Goal: Information Seeking & Learning: Understand process/instructions

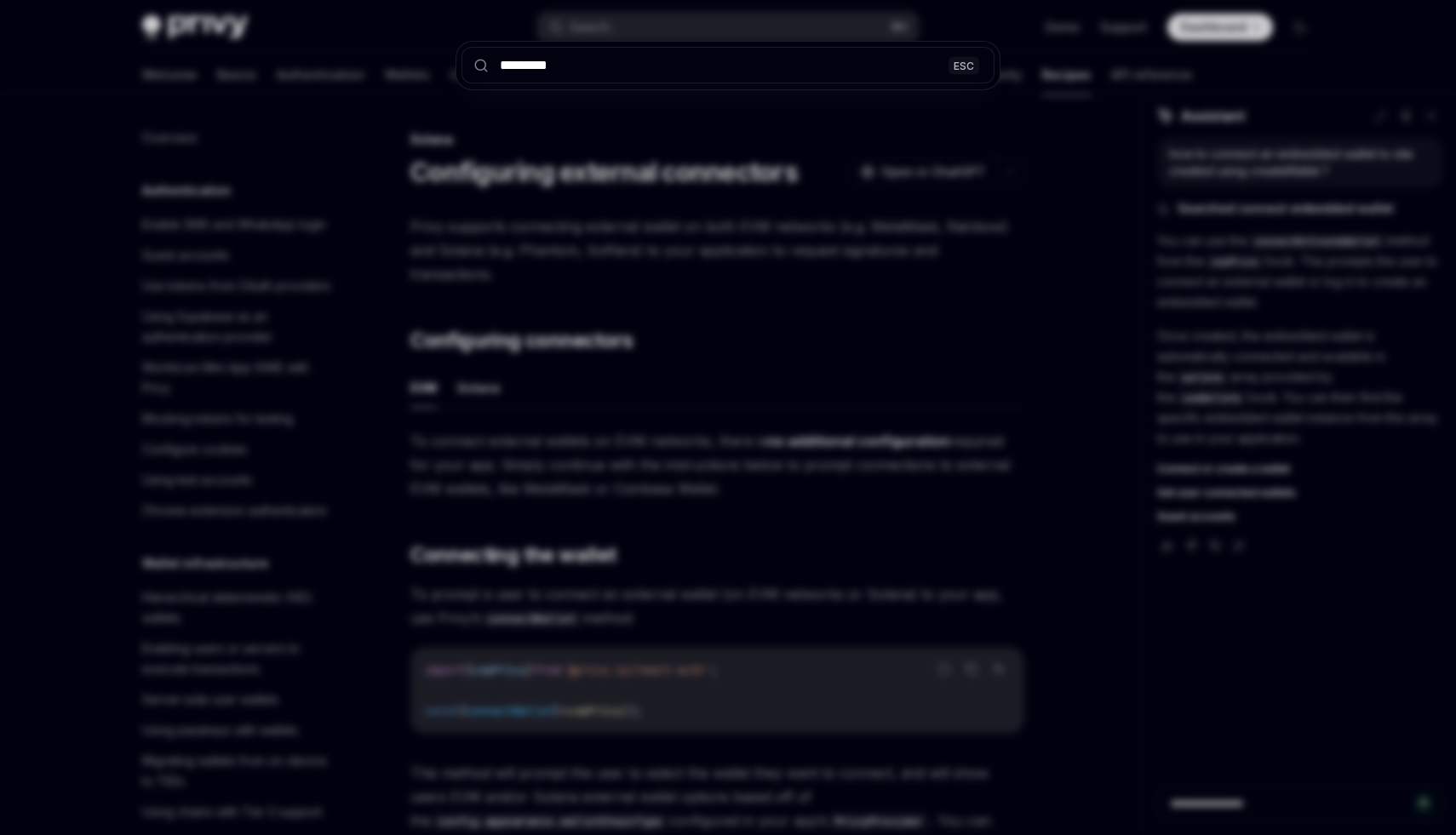
scroll to position [1678, 0]
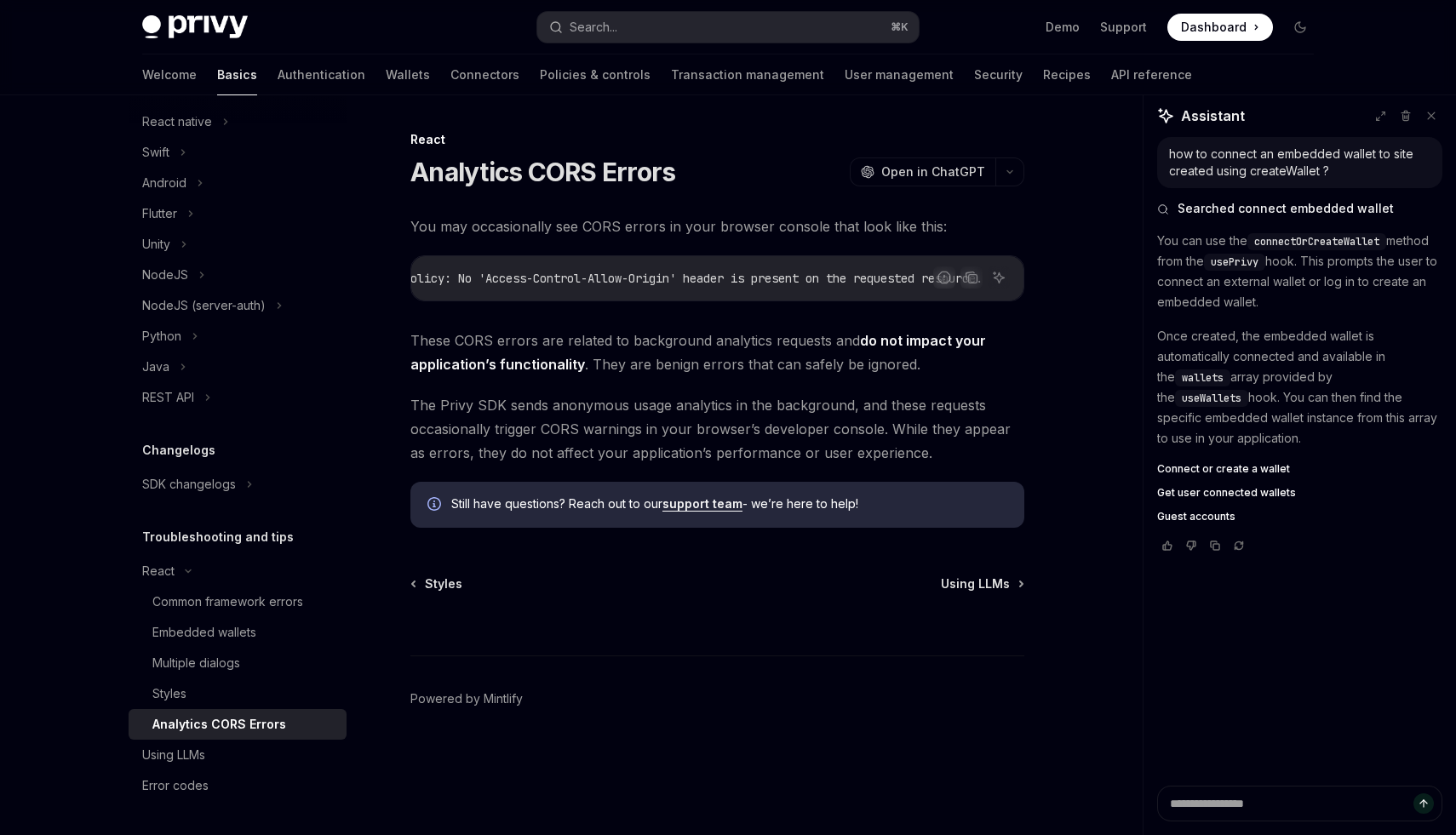
scroll to position [0, 794]
drag, startPoint x: 407, startPoint y: 349, endPoint x: 671, endPoint y: 352, distance: 264.0
click at [671, 352] on div "React Analytics CORS Errors OpenAI Open in ChatGPT OpenAI Open in ChatGPT You m…" at bounding box center [558, 482] width 940 height 706
click at [667, 369] on span "These CORS errors are related to background analytics requests and do not impac…" at bounding box center [717, 351] width 614 height 47
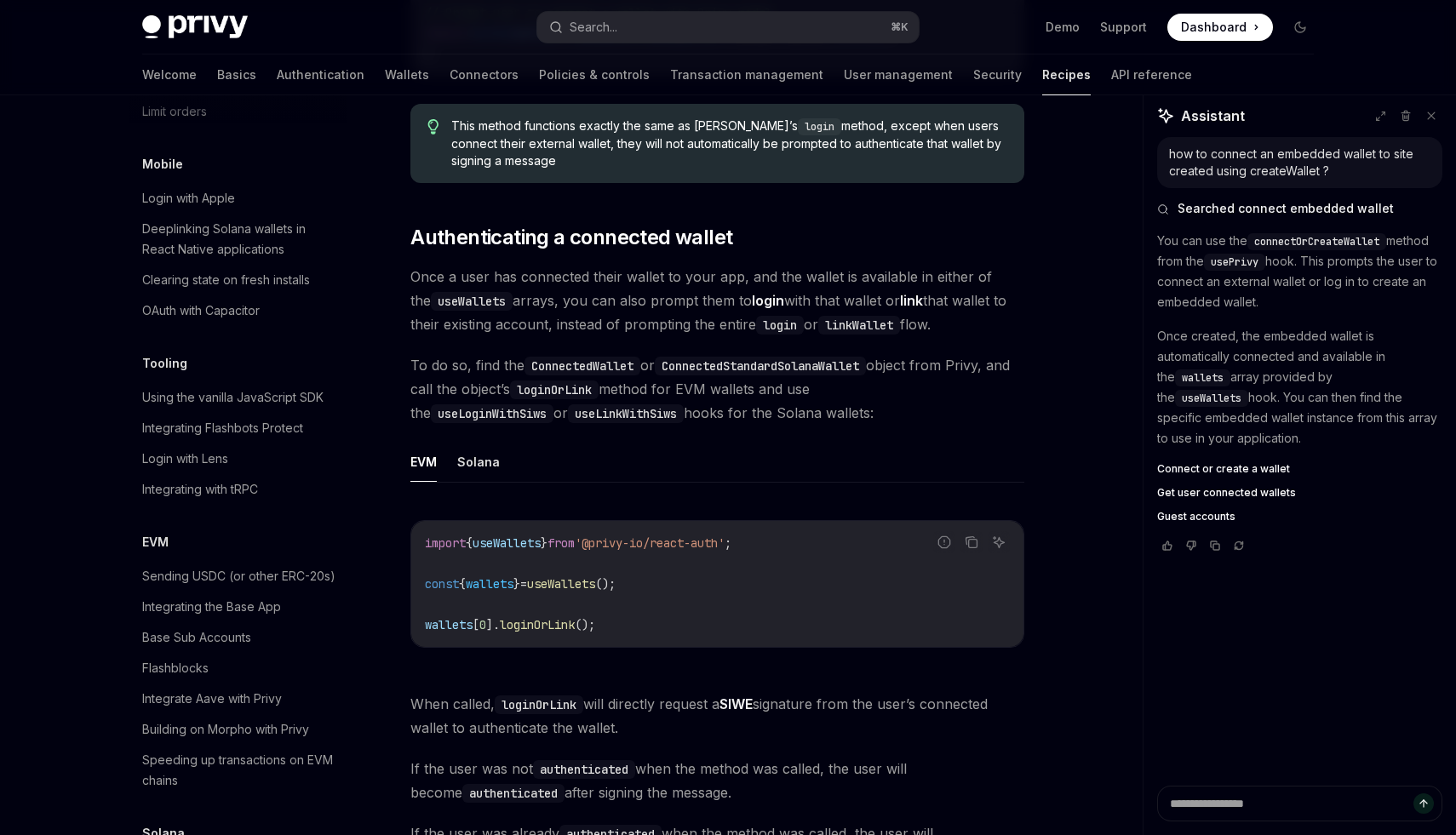
scroll to position [1962, 0]
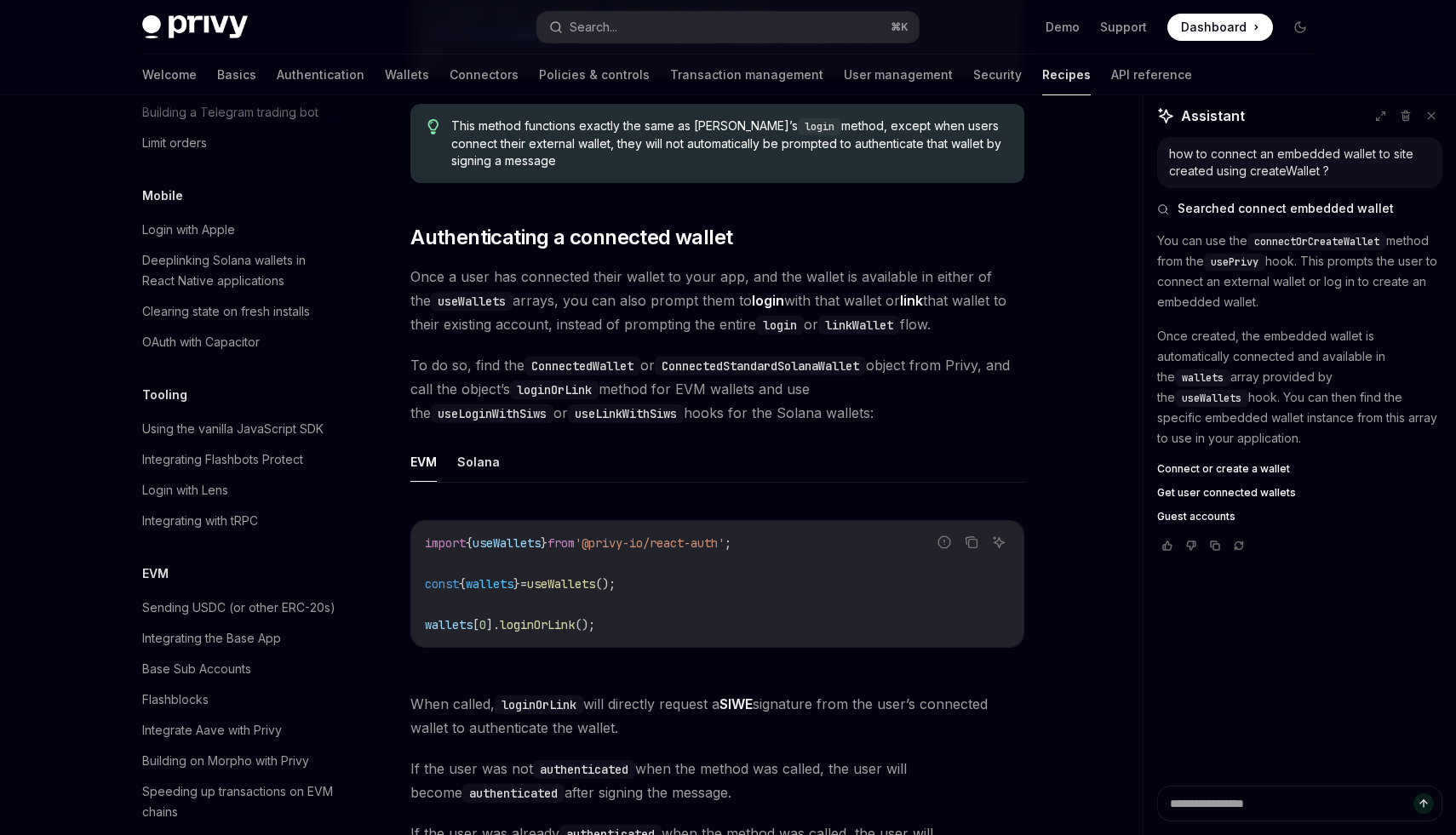
click at [345, 81] on div "Welcome Basics Authentication Wallets Connectors Policies & controls Transactio…" at bounding box center [666, 74] width 1050 height 41
click at [277, 81] on link "Authentication" at bounding box center [321, 74] width 88 height 41
click at [450, 81] on link "Connectors" at bounding box center [484, 74] width 69 height 41
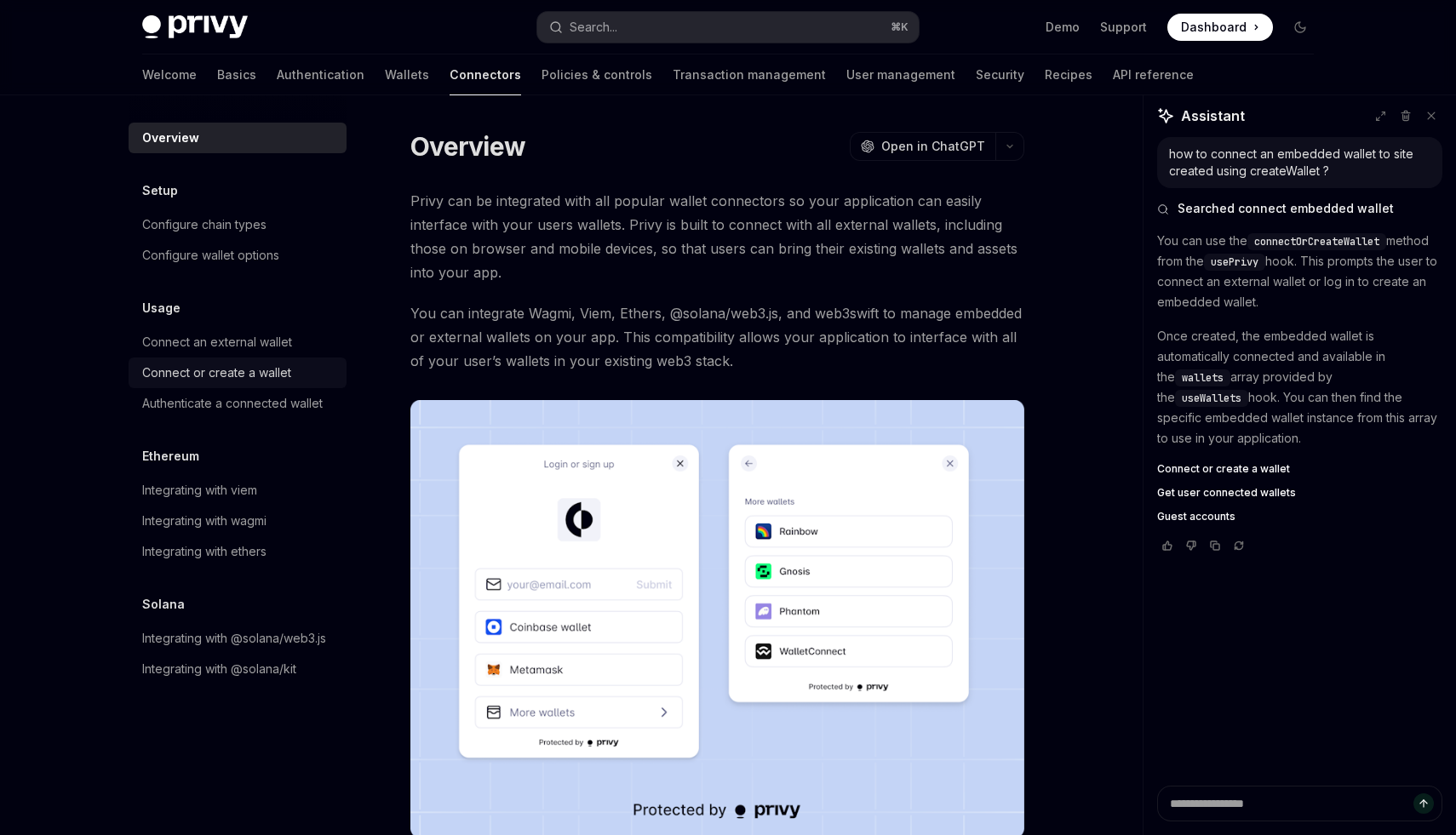
click at [210, 373] on div "Connect or create a wallet" at bounding box center [216, 373] width 149 height 20
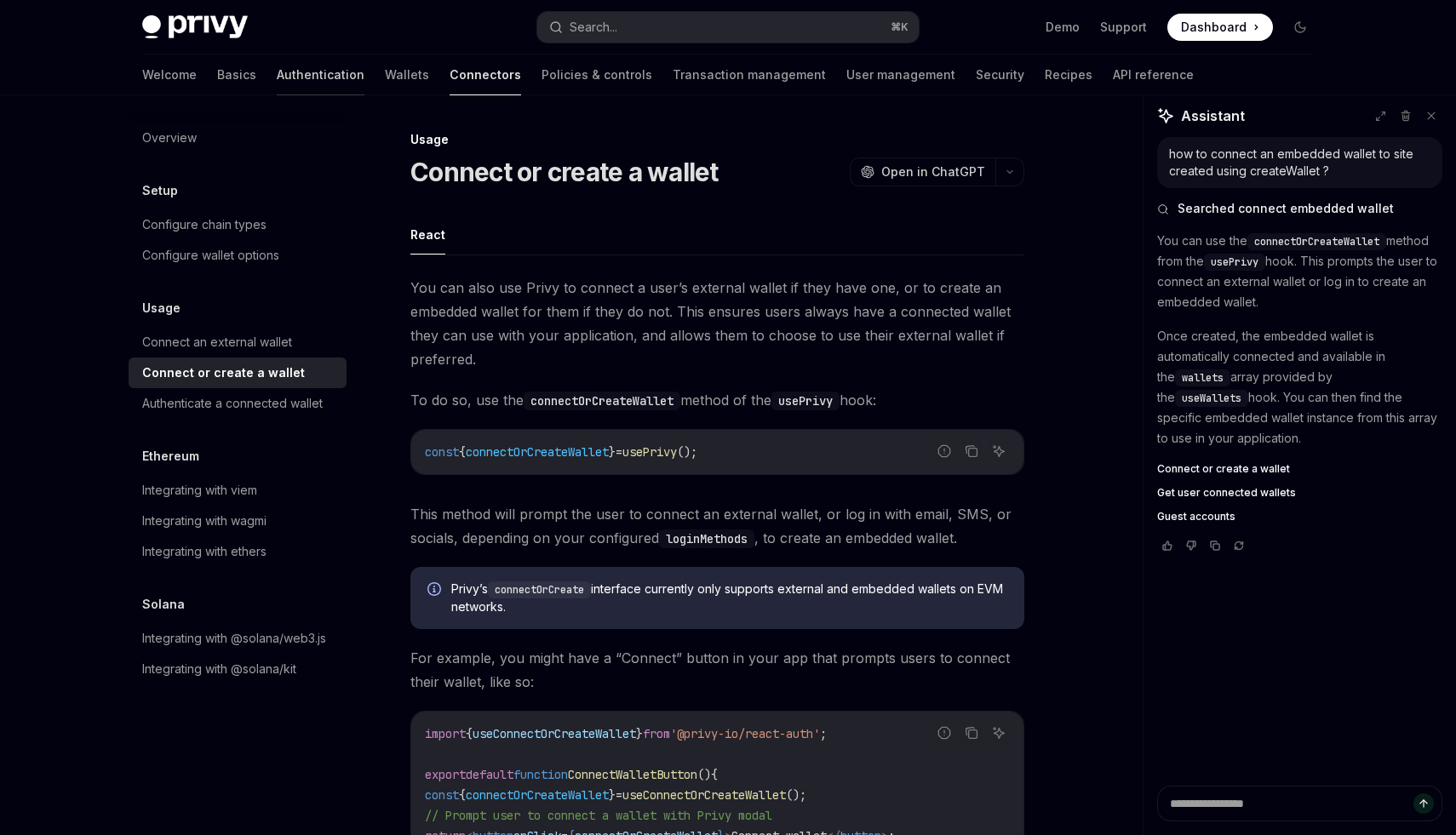
click at [277, 68] on link "Authentication" at bounding box center [321, 74] width 88 height 41
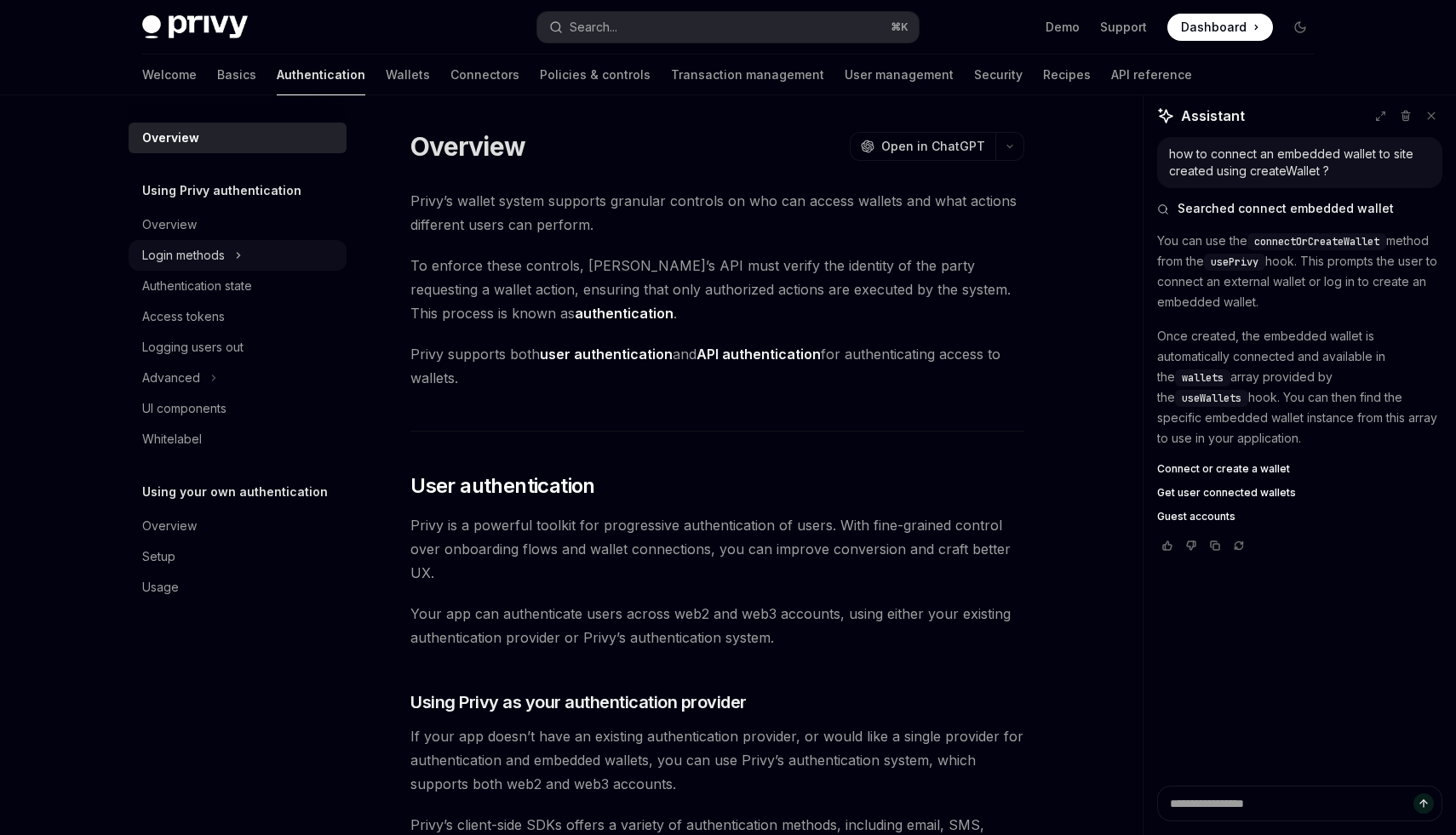
click at [212, 250] on div "Login methods" at bounding box center [183, 255] width 83 height 20
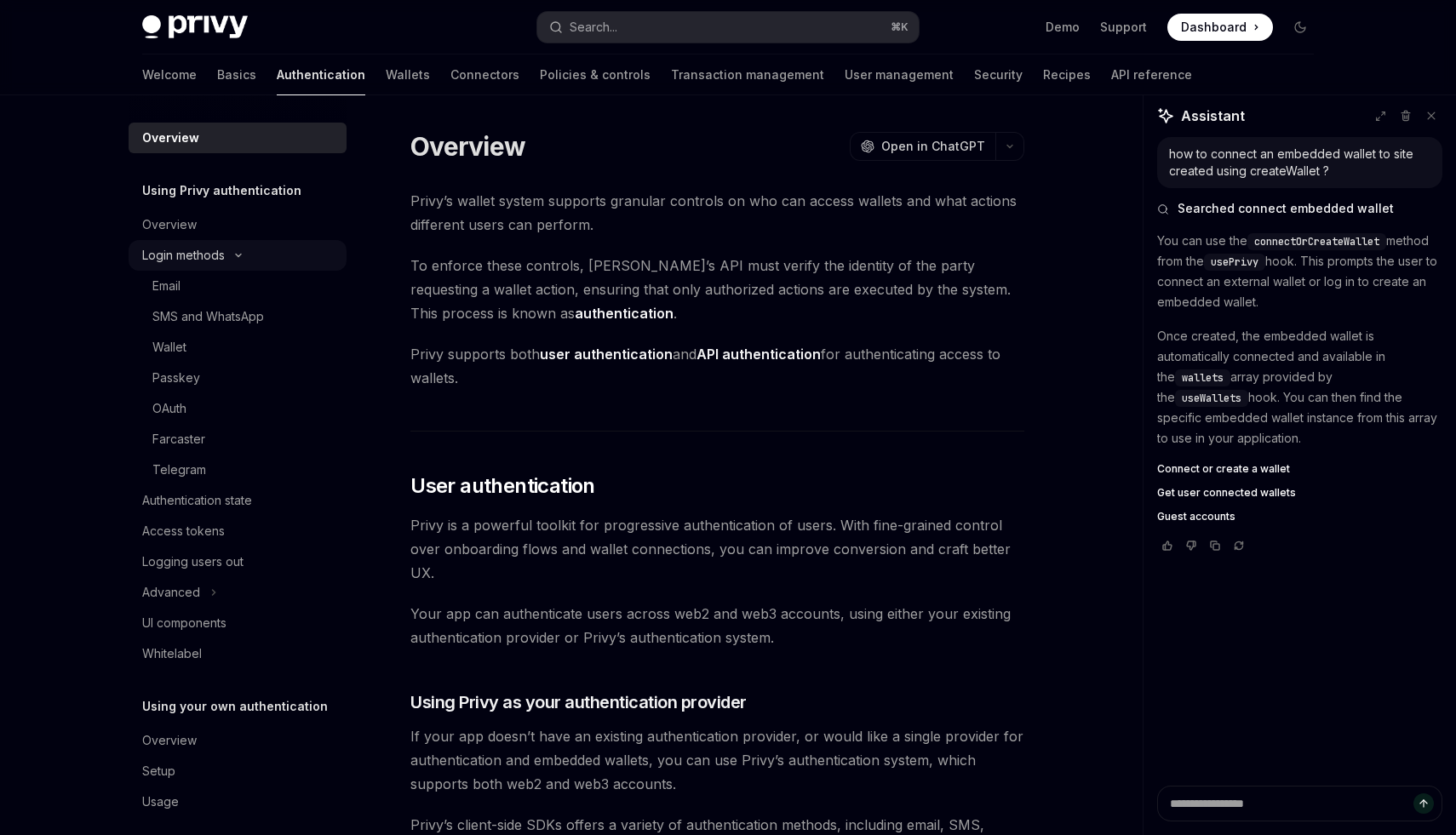
type textarea "*"
